Goal: Task Accomplishment & Management: Manage account settings

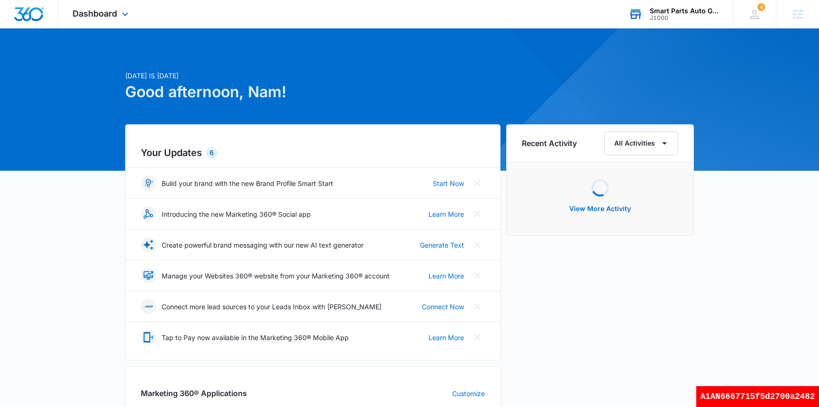
click at [680, 18] on div "J1000" at bounding box center [684, 18] width 69 height 7
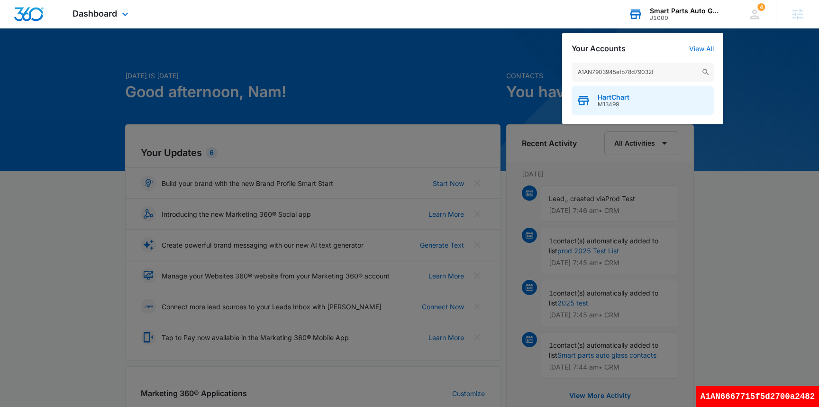
type input "A1AN7903945efb78d79032f"
click at [606, 104] on span "M13499" at bounding box center [614, 104] width 32 height 7
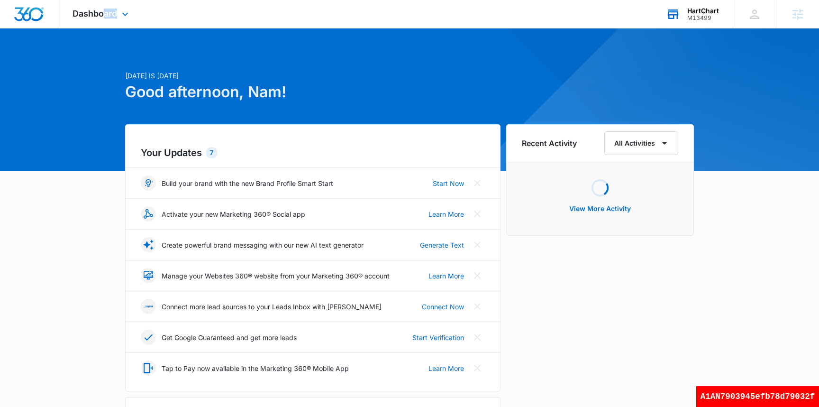
click at [105, 18] on div "Dashboard Apps Reputation Websites Forms CRM Email Social Shop Payments Content…" at bounding box center [101, 14] width 87 height 28
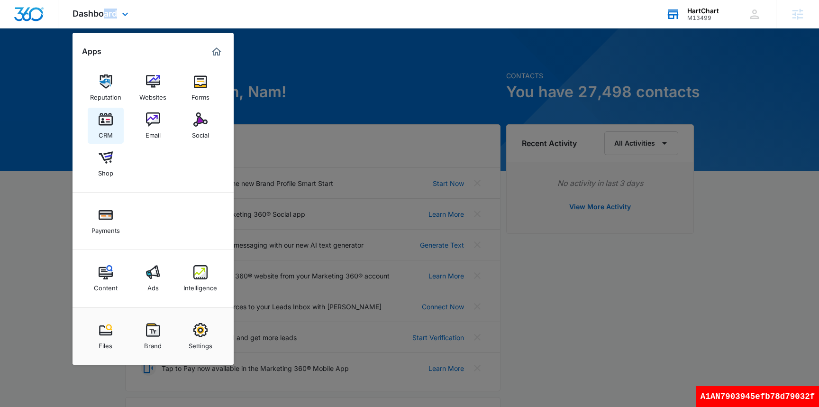
click at [109, 121] on img at bounding box center [106, 119] width 14 height 14
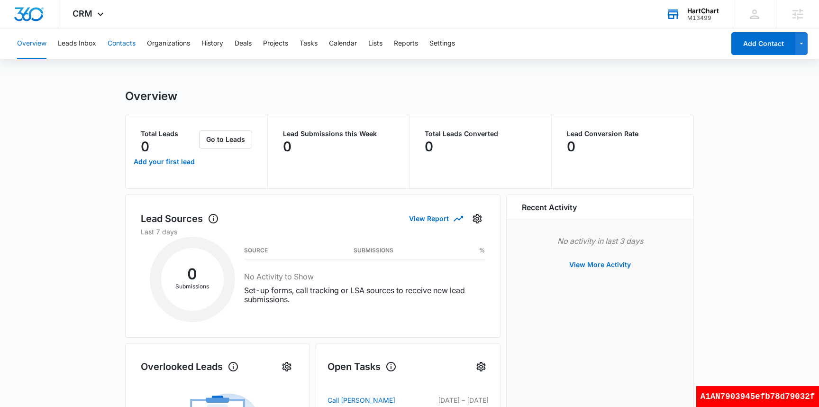
click at [135, 46] on button "Contacts" at bounding box center [122, 43] width 28 height 30
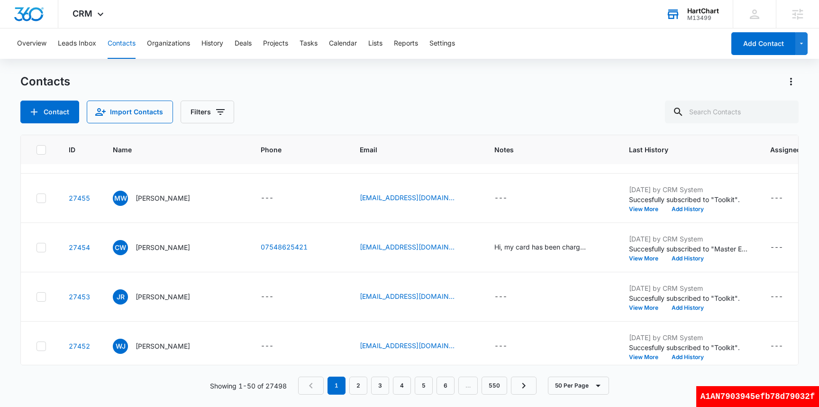
scroll to position [2265, 0]
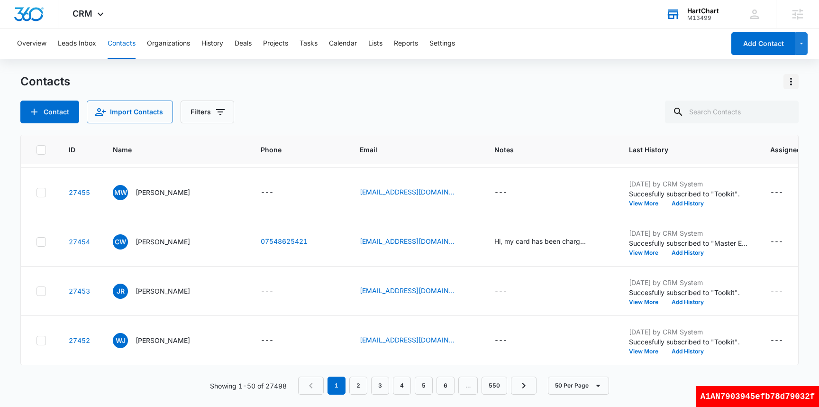
click at [789, 84] on icon "Actions" at bounding box center [791, 81] width 11 height 11
click at [753, 137] on div "Export All Contacts" at bounding box center [744, 136] width 63 height 7
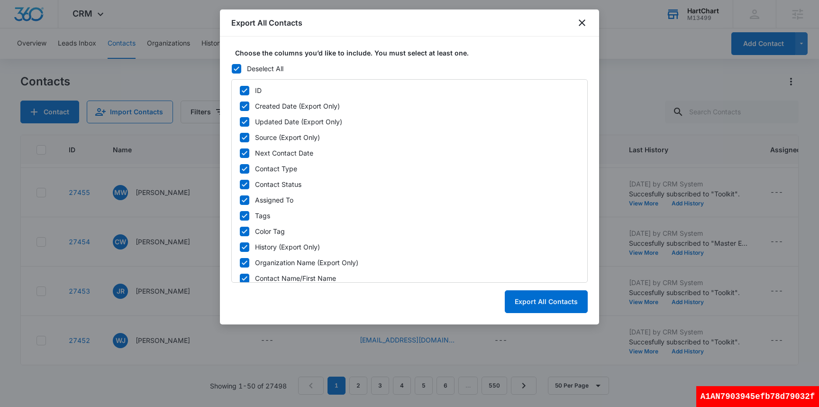
click at [237, 69] on icon at bounding box center [237, 68] width 6 height 4
click at [232, 69] on input "Deselect All" at bounding box center [231, 68] width 0 height 0
checkbox input "false"
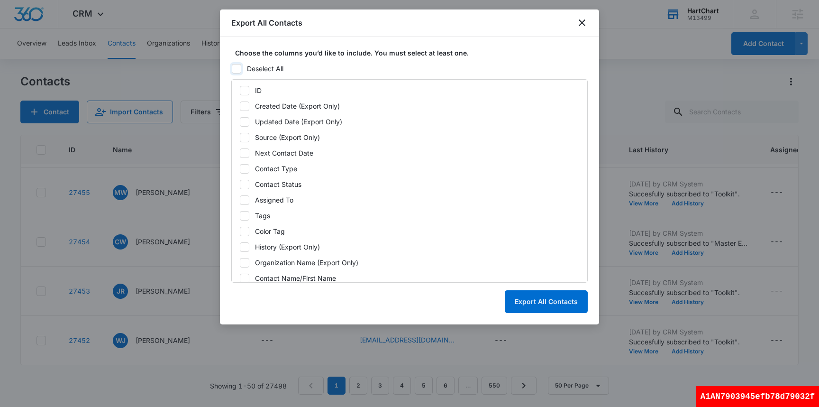
checkbox input "false"
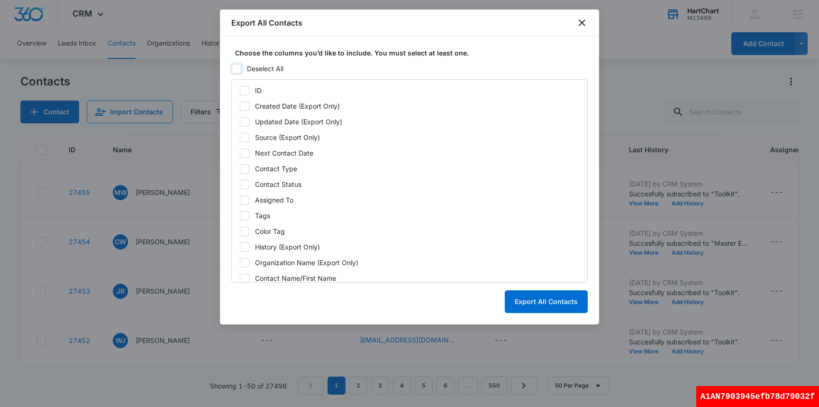
checkbox input "false"
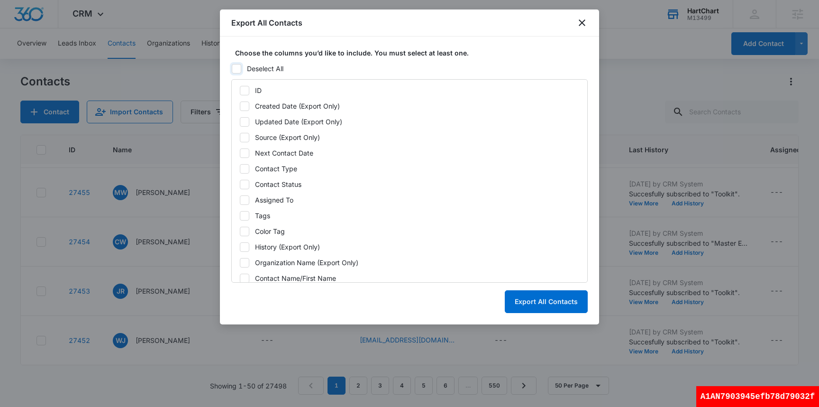
checkbox input "false"
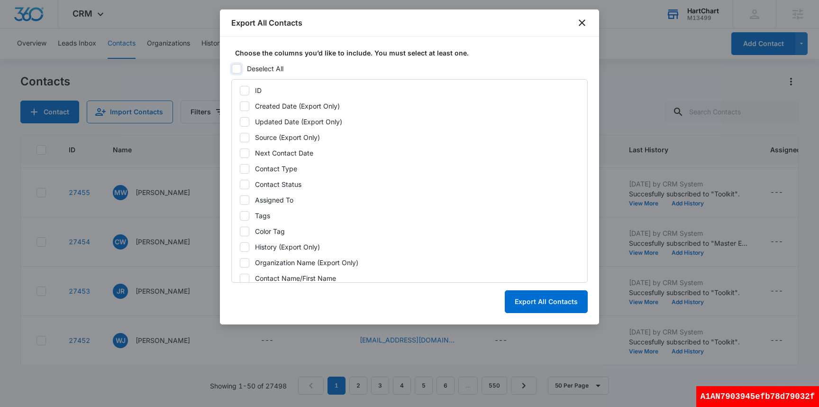
checkbox input "false"
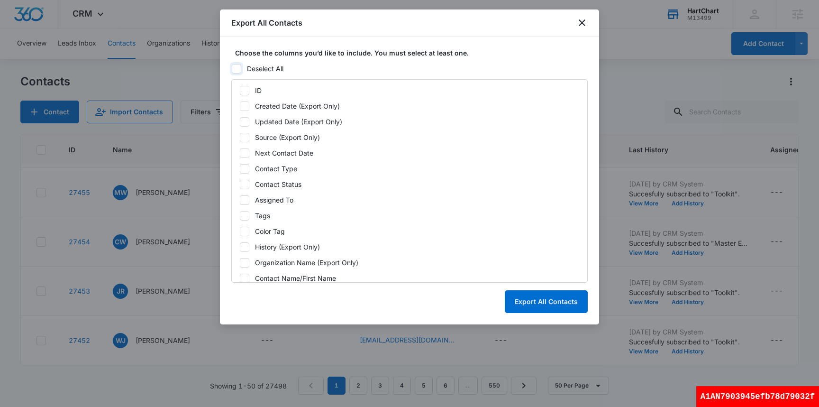
checkbox input "false"
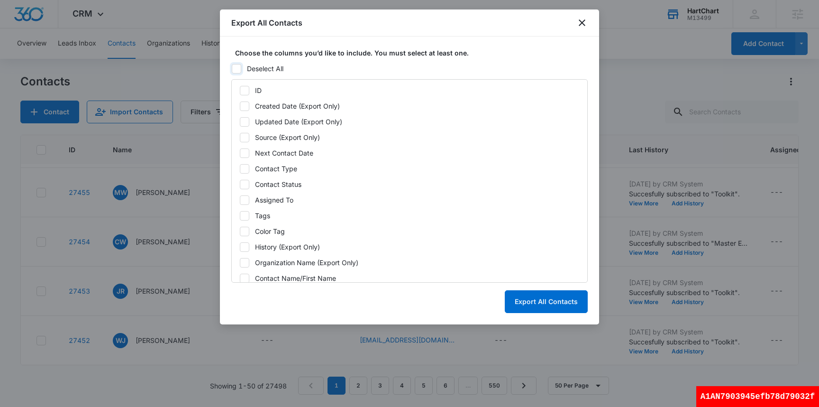
checkbox input "false"
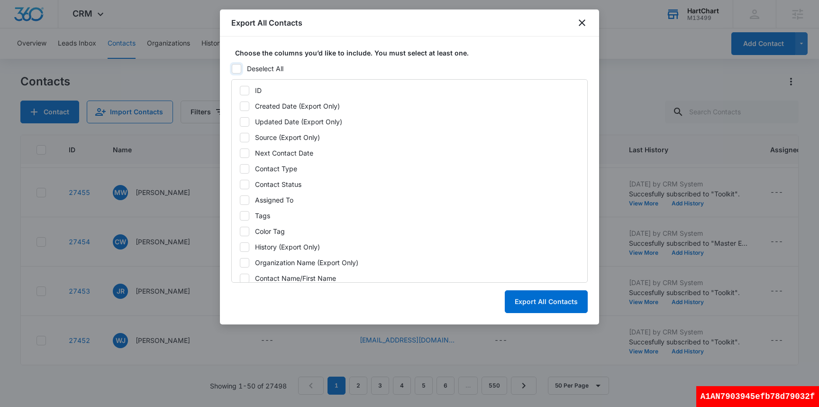
checkbox input "false"
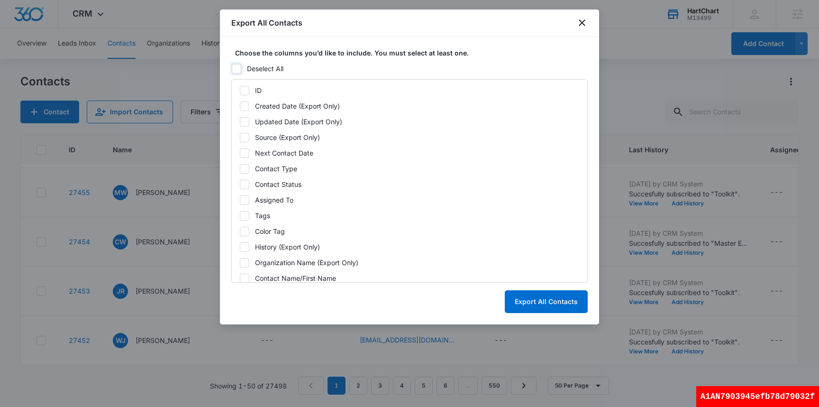
checkbox input "false"
click at [238, 64] on icon at bounding box center [236, 68] width 9 height 9
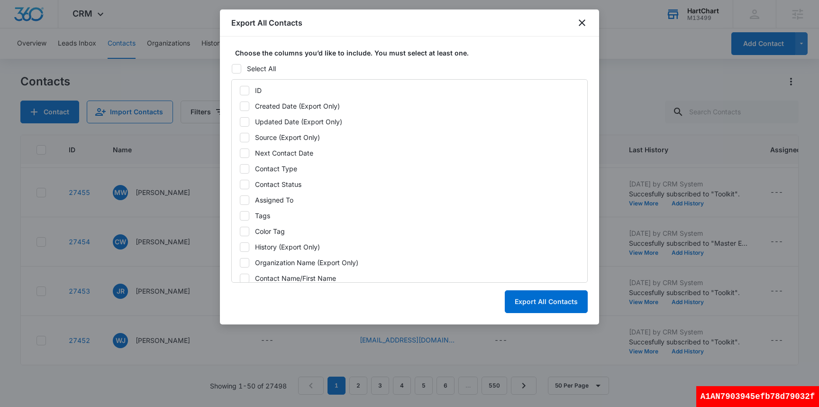
click at [232, 68] on input "Select All" at bounding box center [231, 68] width 0 height 0
checkbox input "true"
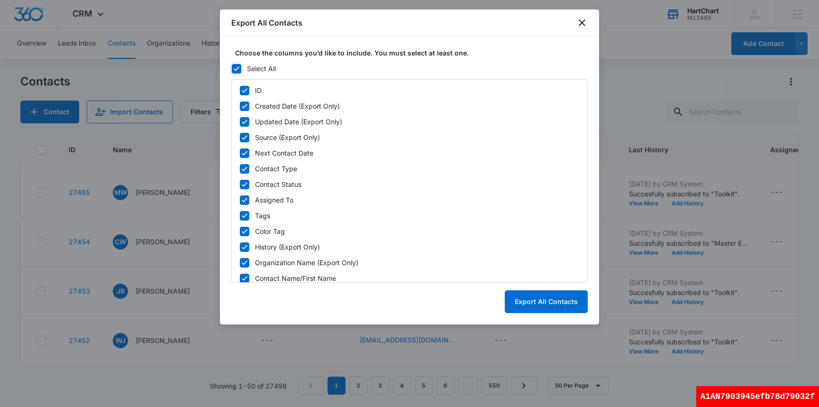
checkbox input "true"
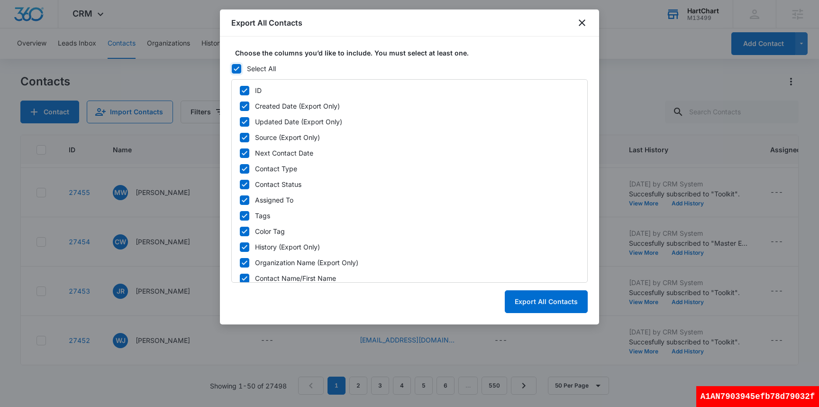
checkbox input "true"
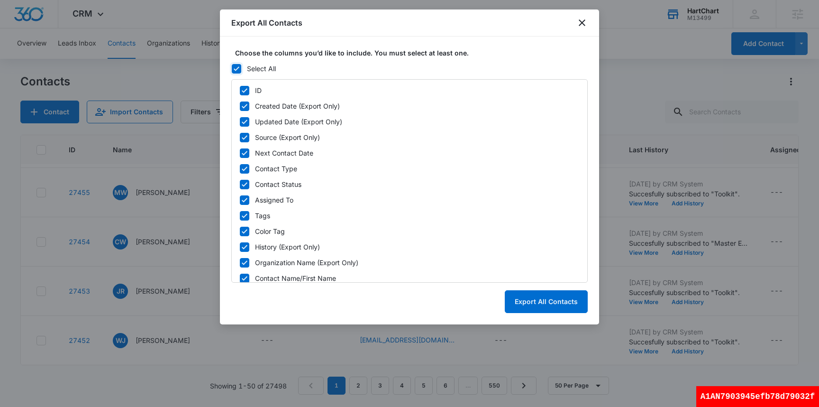
checkbox input "true"
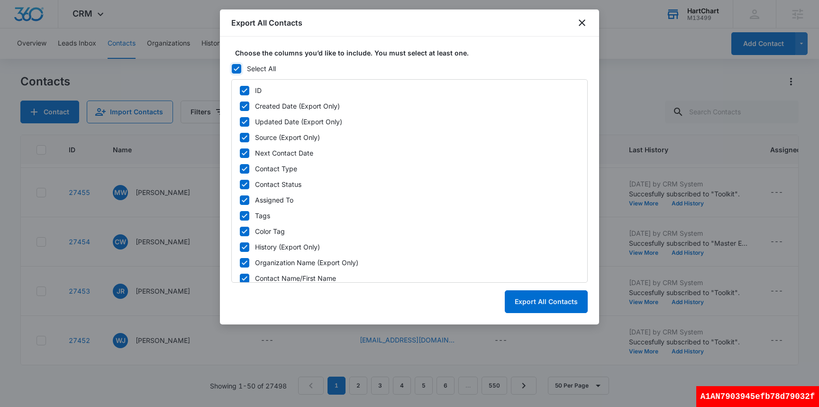
checkbox input "true"
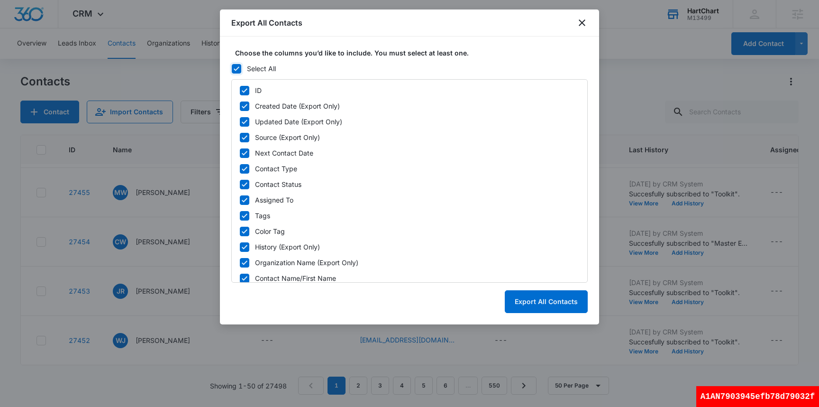
checkbox input "true"
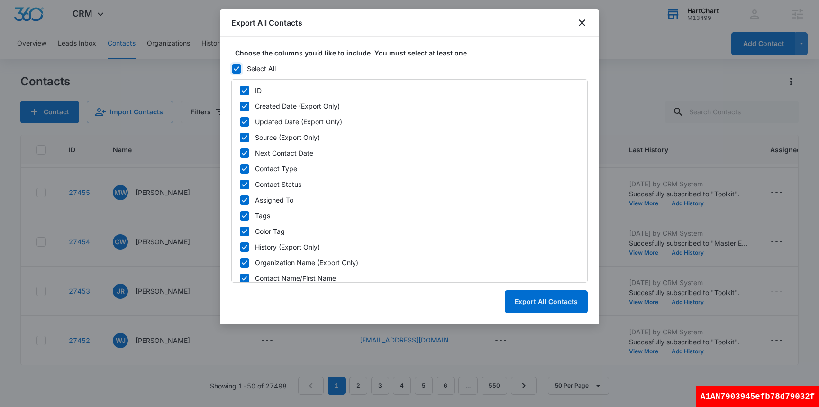
checkbox input "true"
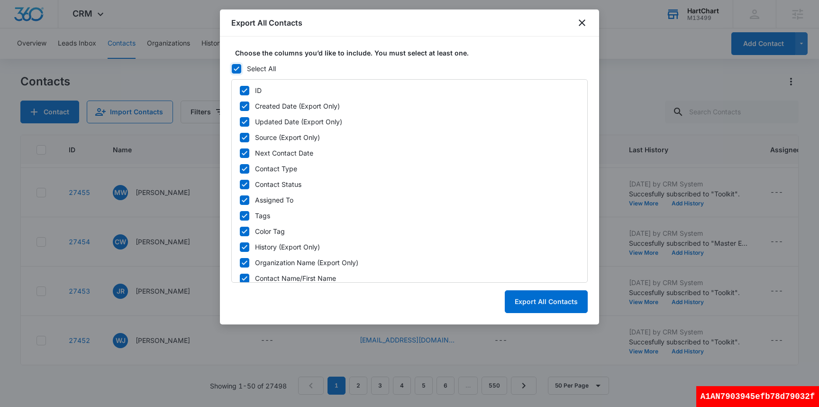
checkbox input "true"
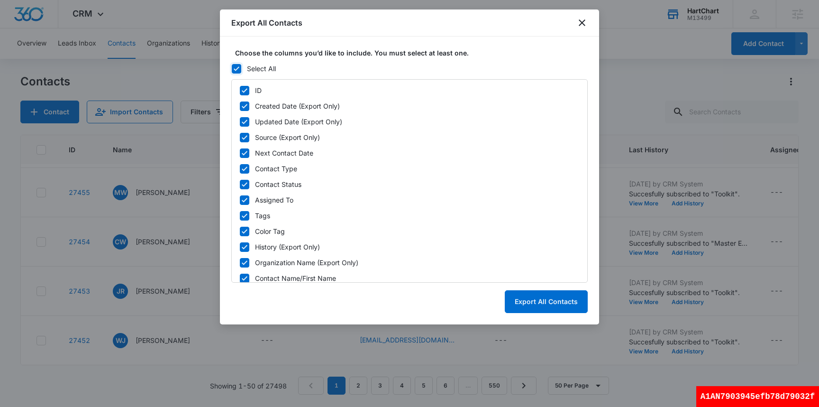
checkbox input "true"
click at [540, 309] on button "Export All Contacts" at bounding box center [546, 301] width 83 height 23
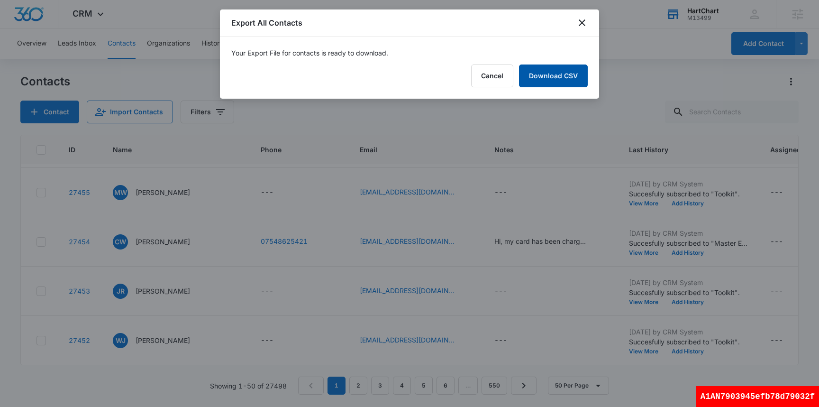
click at [569, 82] on link "Download CSV" at bounding box center [553, 75] width 69 height 23
click at [664, 82] on div at bounding box center [409, 203] width 819 height 407
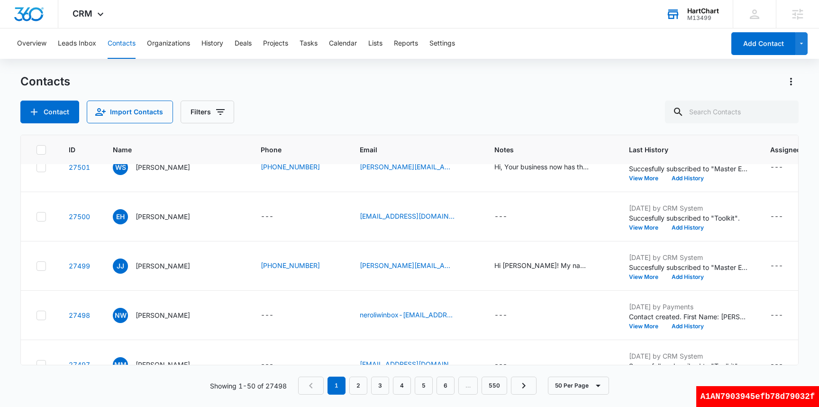
scroll to position [0, 0]
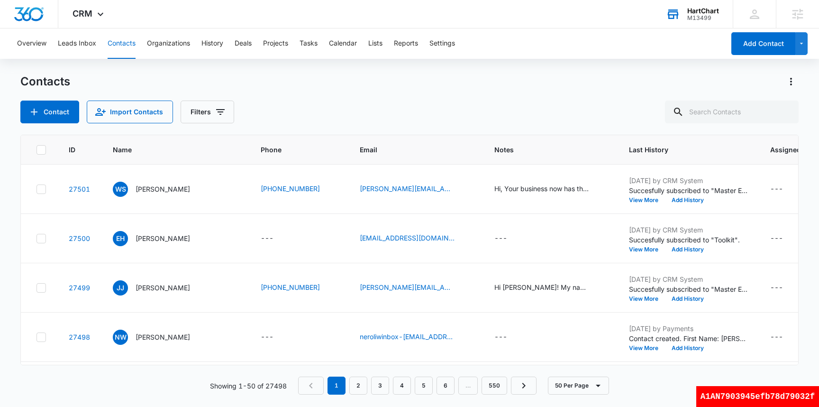
click at [431, 77] on div "Contacts" at bounding box center [409, 81] width 779 height 15
click at [321, 107] on div "Contact Import Contacts Filters" at bounding box center [409, 112] width 779 height 23
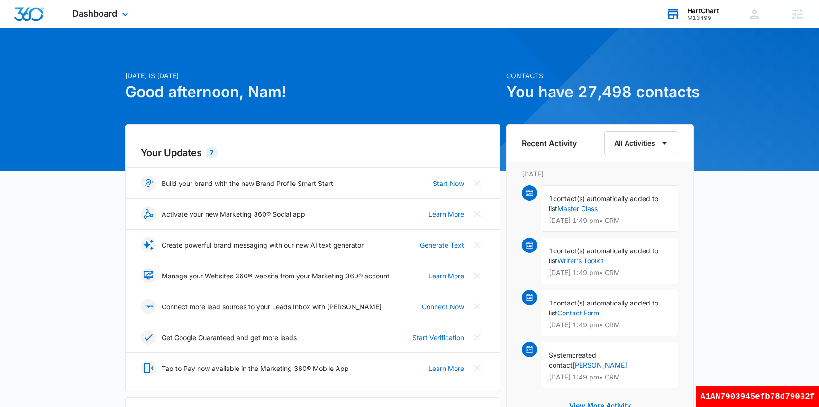
click at [709, 17] on div "M13499" at bounding box center [703, 18] width 32 height 7
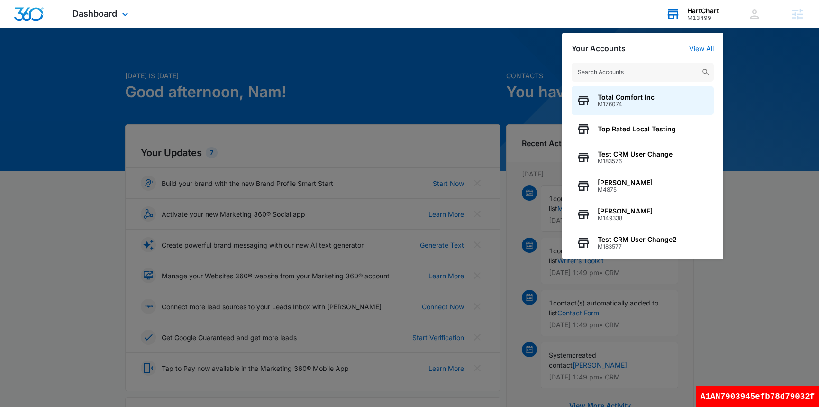
click at [618, 74] on input "text" at bounding box center [643, 72] width 142 height 19
type input "j1000"
click at [627, 100] on span "Smart Parts Auto Glass" at bounding box center [636, 97] width 76 height 8
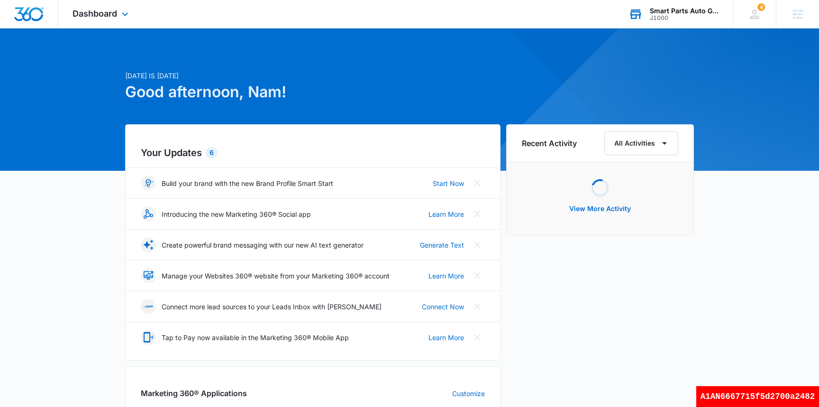
click at [109, 27] on div "Dashboard Apps Reputation Websites Forms CRM Email Social Shop Scheduling Payme…" at bounding box center [101, 14] width 87 height 28
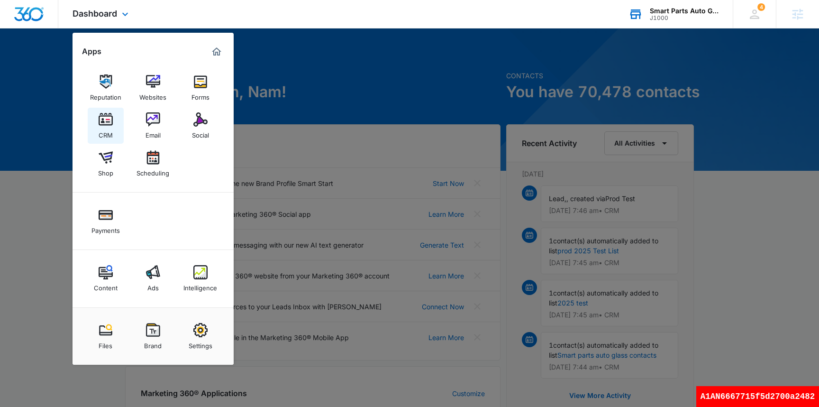
click at [106, 128] on div "CRM" at bounding box center [106, 133] width 14 height 12
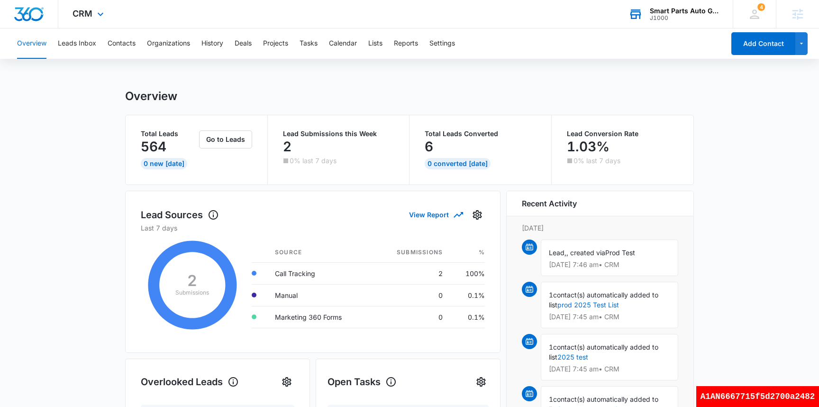
click at [93, 13] on div "CRM Apps Reputation Websites Forms CRM Email Social Shop Scheduling Payments Co…" at bounding box center [89, 14] width 62 height 28
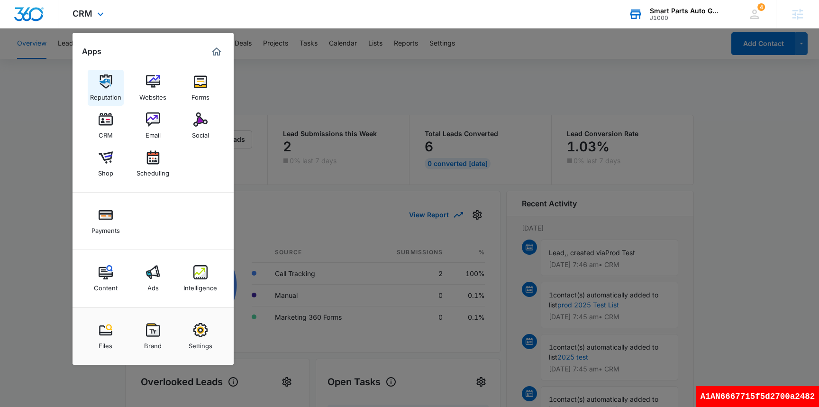
click at [114, 92] on div "Reputation" at bounding box center [105, 95] width 31 height 12
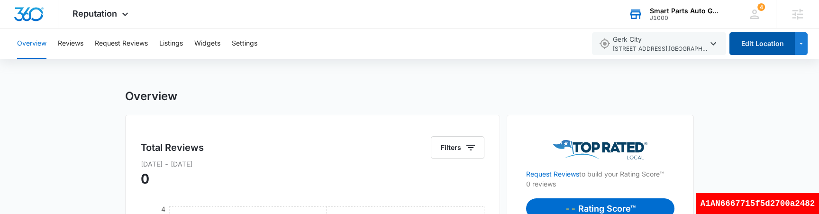
click at [747, 48] on button "Edit Location" at bounding box center [762, 43] width 65 height 23
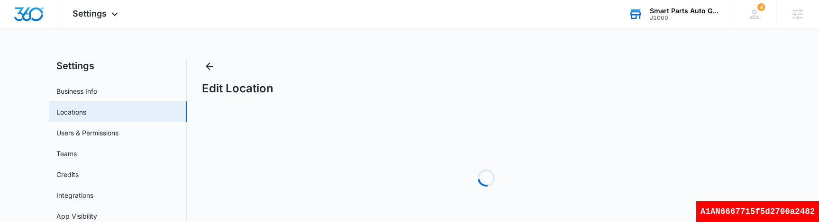
select select "[US_STATE]"
select select "1984"
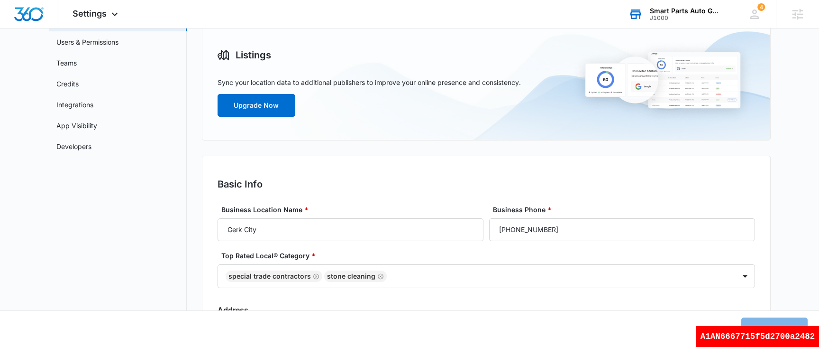
scroll to position [90, 0]
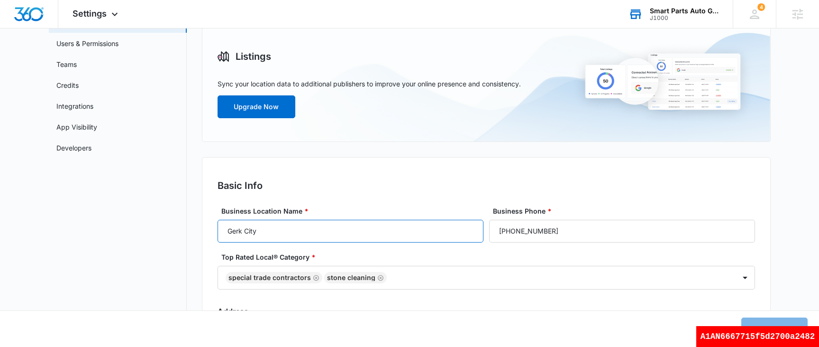
click at [374, 230] on input "Gerk City" at bounding box center [351, 231] width 266 height 23
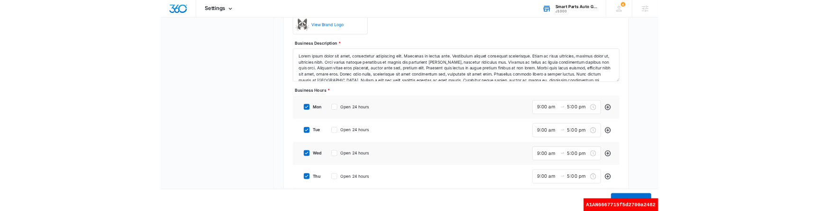
scroll to position [874, 0]
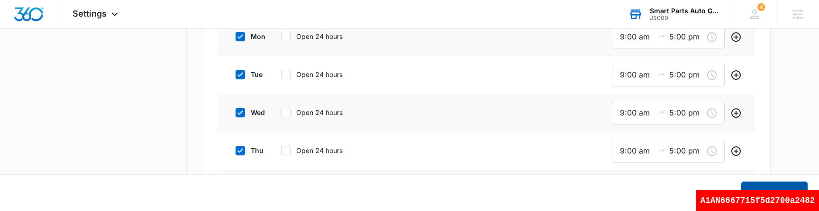
type input "[PERSON_NAME] City2"
click at [774, 184] on button "Save Changes" at bounding box center [775, 192] width 66 height 23
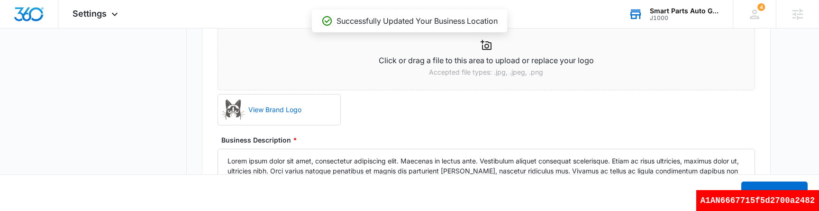
scroll to position [0, 0]
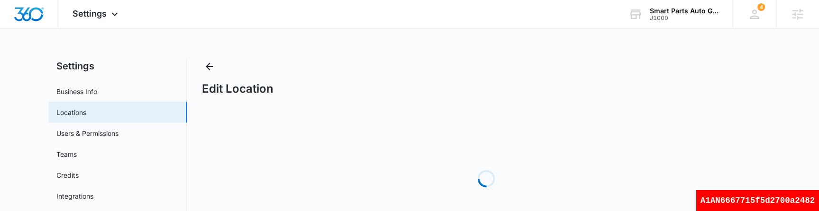
select select "[US_STATE]"
select select "1984"
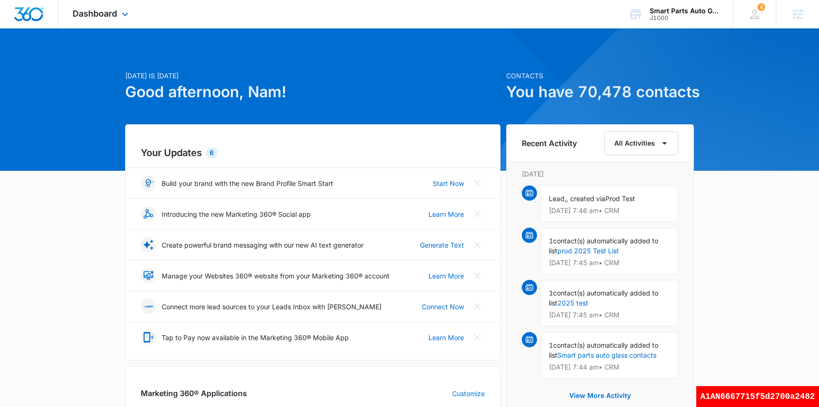
click at [102, 19] on div "Dashboard Apps Reputation Websites Forms CRM Email Social Shop Scheduling Payme…" at bounding box center [101, 14] width 87 height 28
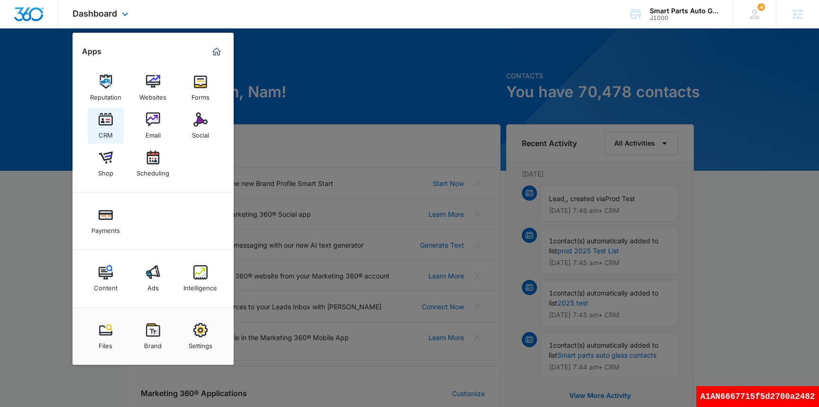
click at [109, 129] on div "CRM" at bounding box center [106, 133] width 14 height 12
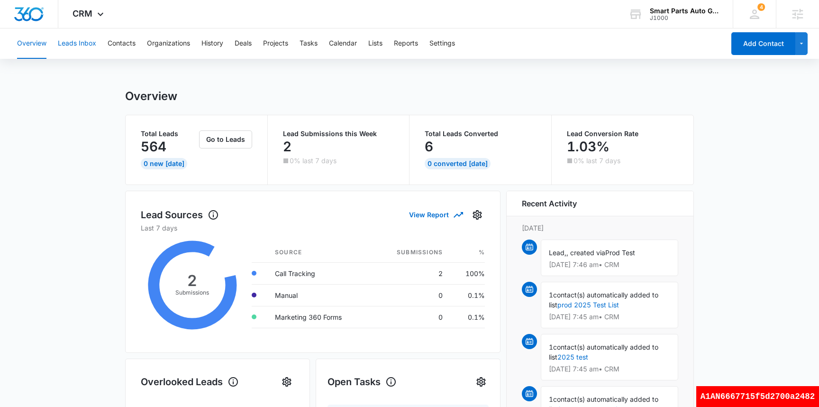
click at [84, 50] on button "Leads Inbox" at bounding box center [77, 43] width 38 height 30
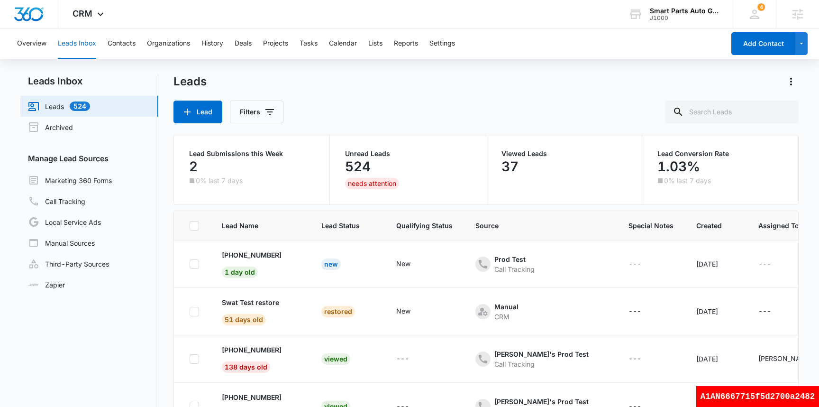
scroll to position [75, 0]
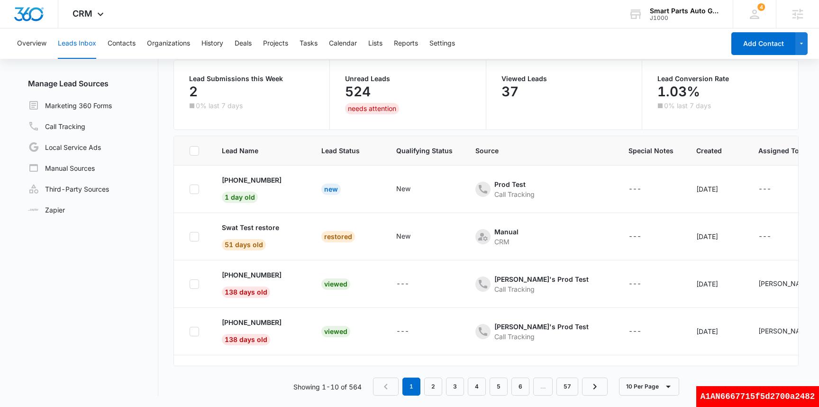
click at [430, 147] on span "Qualifying Status" at bounding box center [424, 151] width 56 height 10
click at [483, 151] on span "Source" at bounding box center [534, 151] width 117 height 10
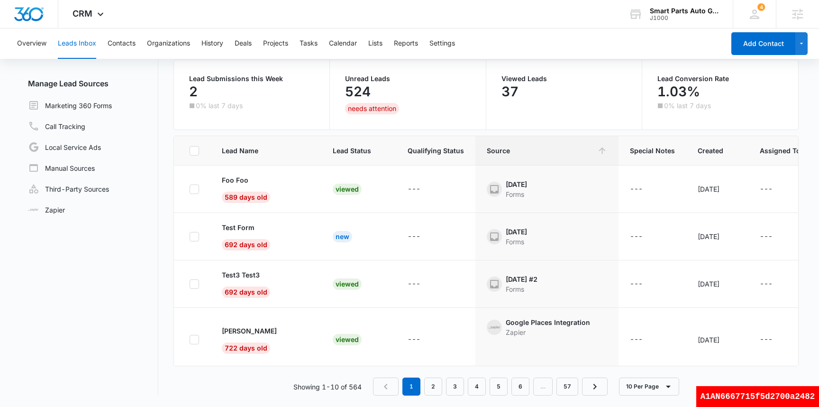
click at [657, 150] on span "Special Notes" at bounding box center [652, 151] width 45 height 10
click at [703, 153] on span "Created" at bounding box center [711, 151] width 26 height 10
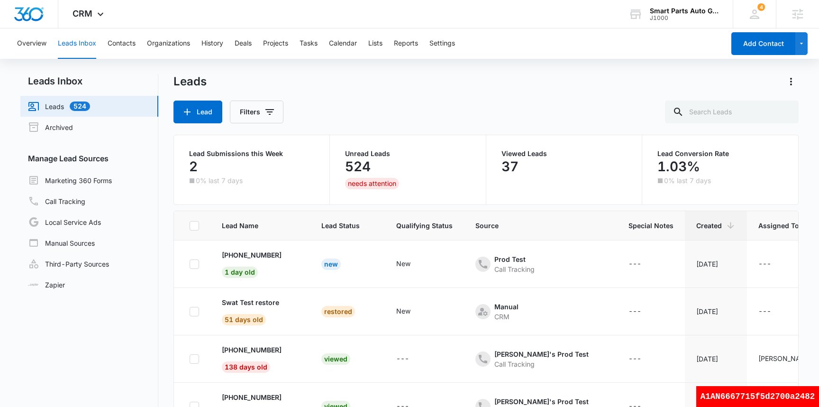
scroll to position [0, 169]
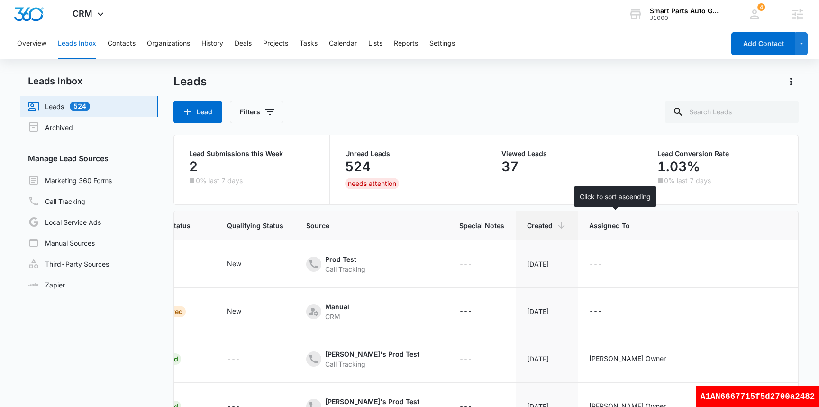
click at [616, 227] on span "Assigned To" at bounding box center [636, 225] width 95 height 10
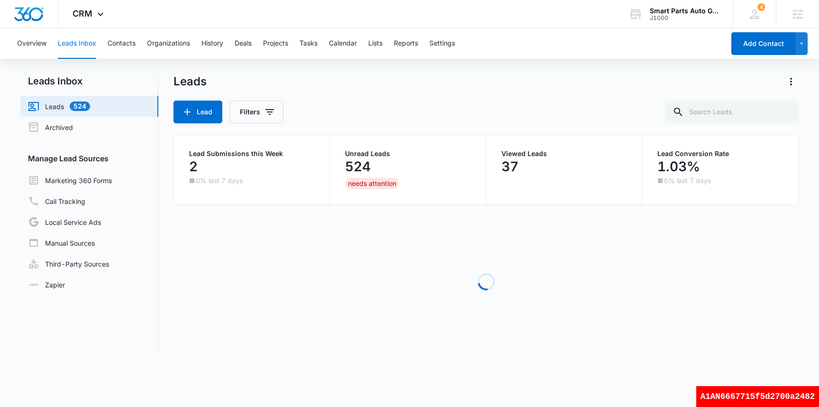
scroll to position [0, 165]
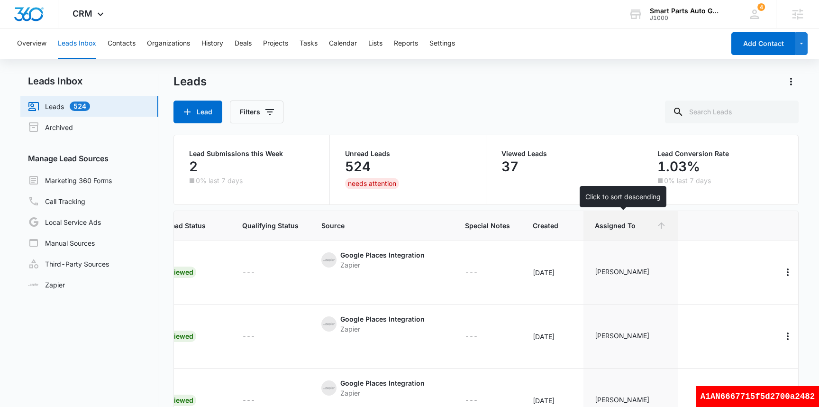
click at [657, 229] on icon at bounding box center [662, 225] width 10 height 10
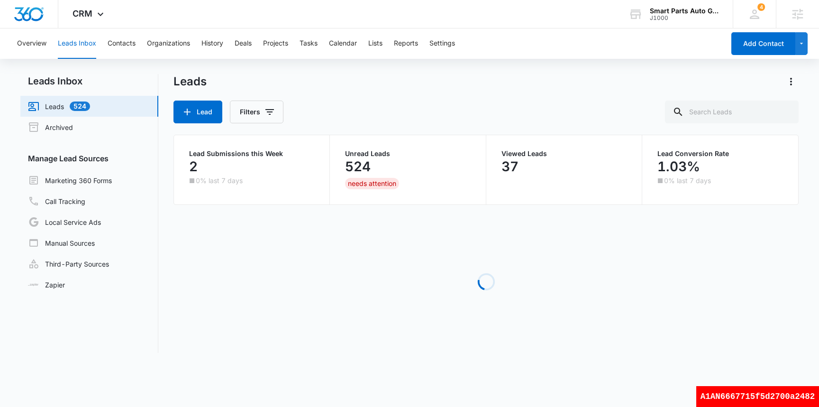
scroll to position [75, 0]
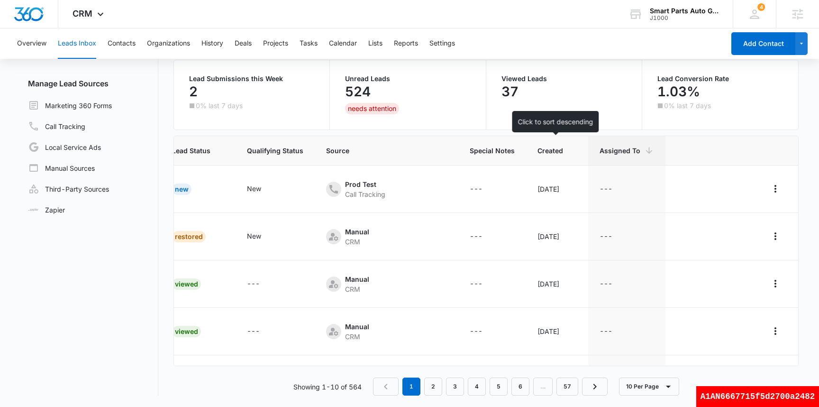
click at [555, 149] on span "Created" at bounding box center [551, 151] width 26 height 10
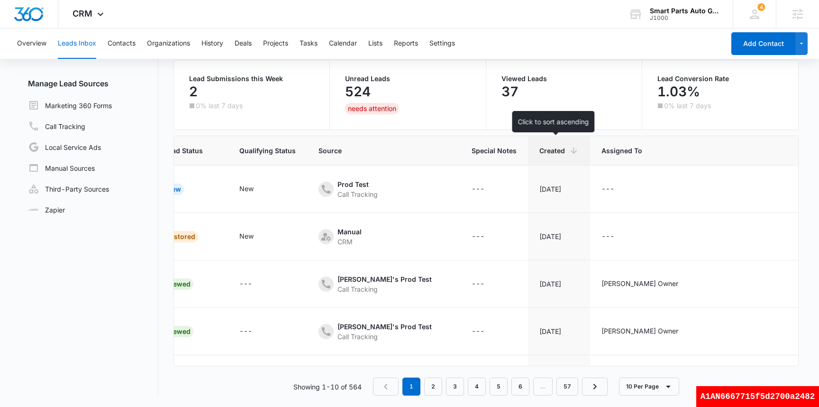
click at [569, 153] on icon at bounding box center [574, 151] width 10 height 10
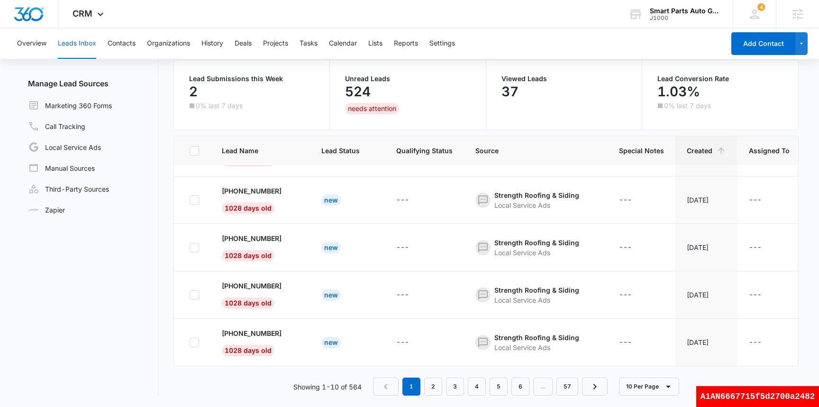
click at [420, 150] on span "Qualifying Status" at bounding box center [424, 151] width 56 height 10
click at [347, 151] on span "Lead Status" at bounding box center [340, 151] width 38 height 10
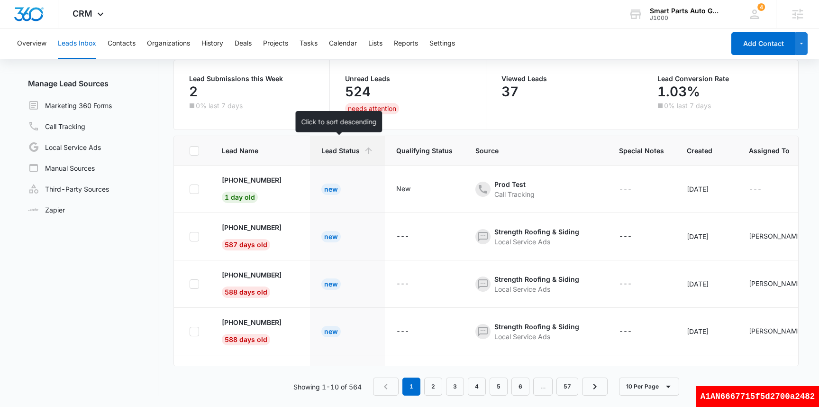
click at [364, 151] on icon at bounding box center [369, 151] width 10 height 10
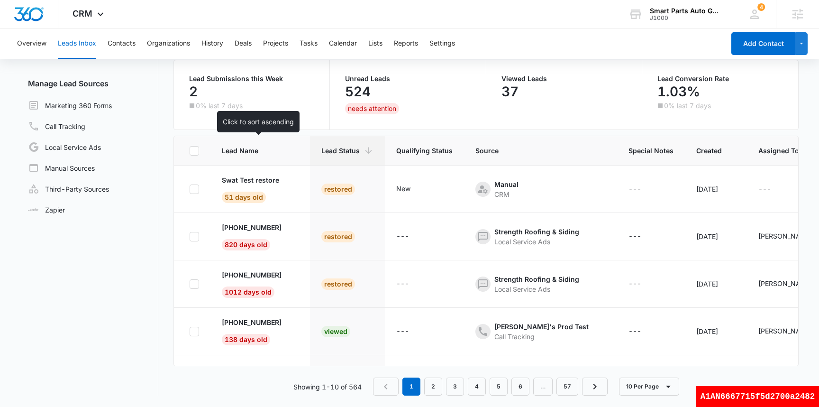
click at [254, 151] on span "Lead Name" at bounding box center [253, 151] width 63 height 10
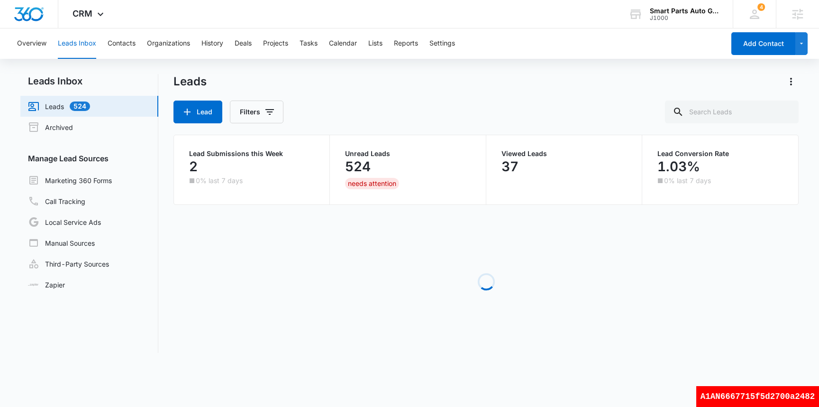
scroll to position [0, 0]
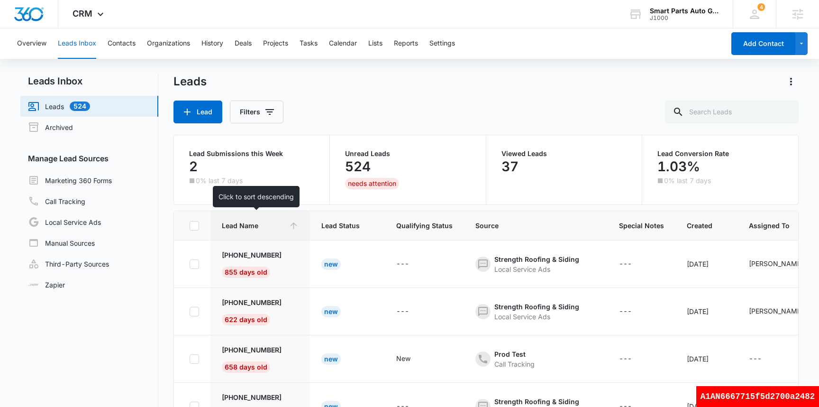
click at [262, 224] on span "Lead Name" at bounding box center [253, 225] width 63 height 10
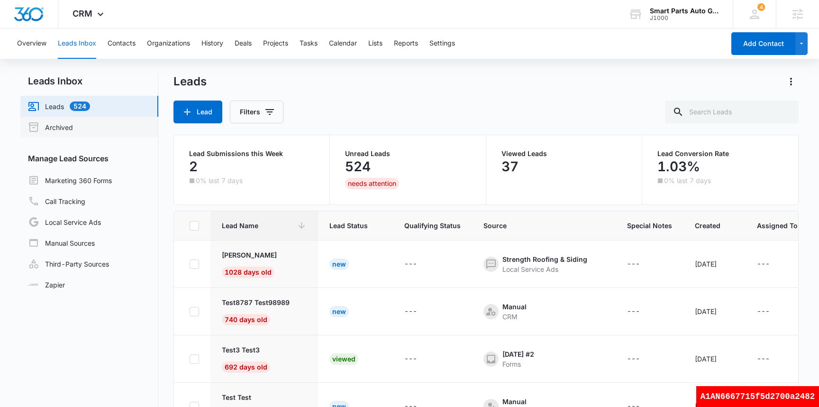
click at [73, 129] on link "Archived" at bounding box center [50, 126] width 45 height 11
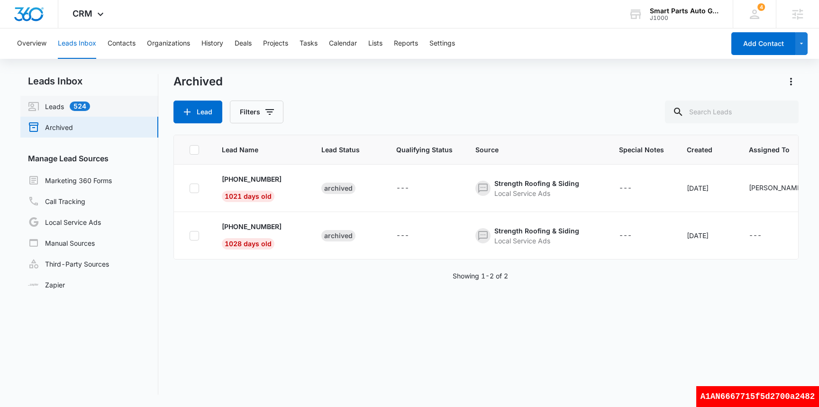
click at [59, 104] on link "Leads 524" at bounding box center [59, 106] width 62 height 11
